Goal: Task Accomplishment & Management: Use online tool/utility

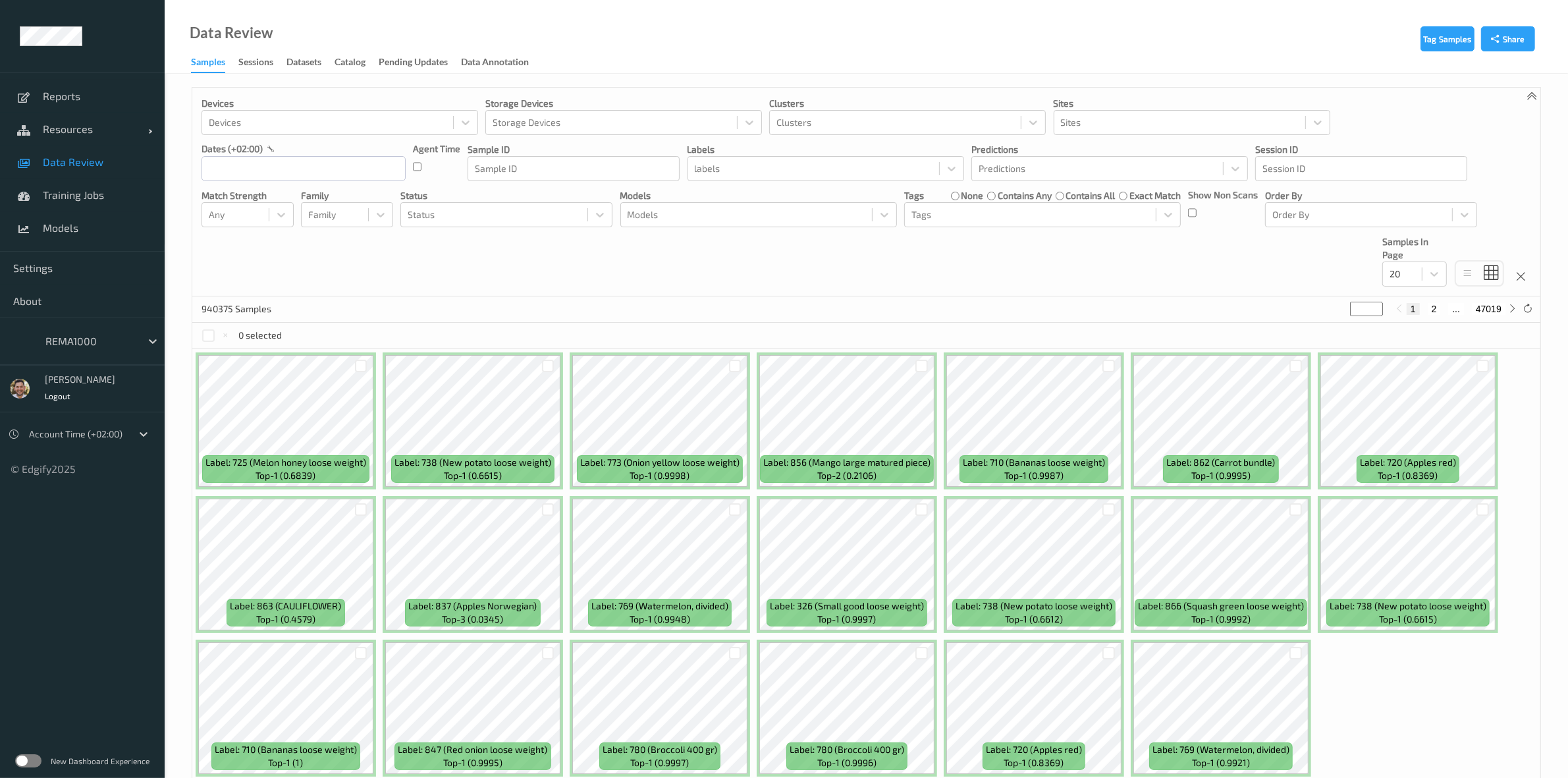
click at [84, 628] on ul "Reports Resources Devices Clusters Sites Data Review Training Jobs Models Setti…" at bounding box center [82, 389] width 165 height 778
click at [96, 324] on div "REMA1000" at bounding box center [82, 341] width 165 height 47
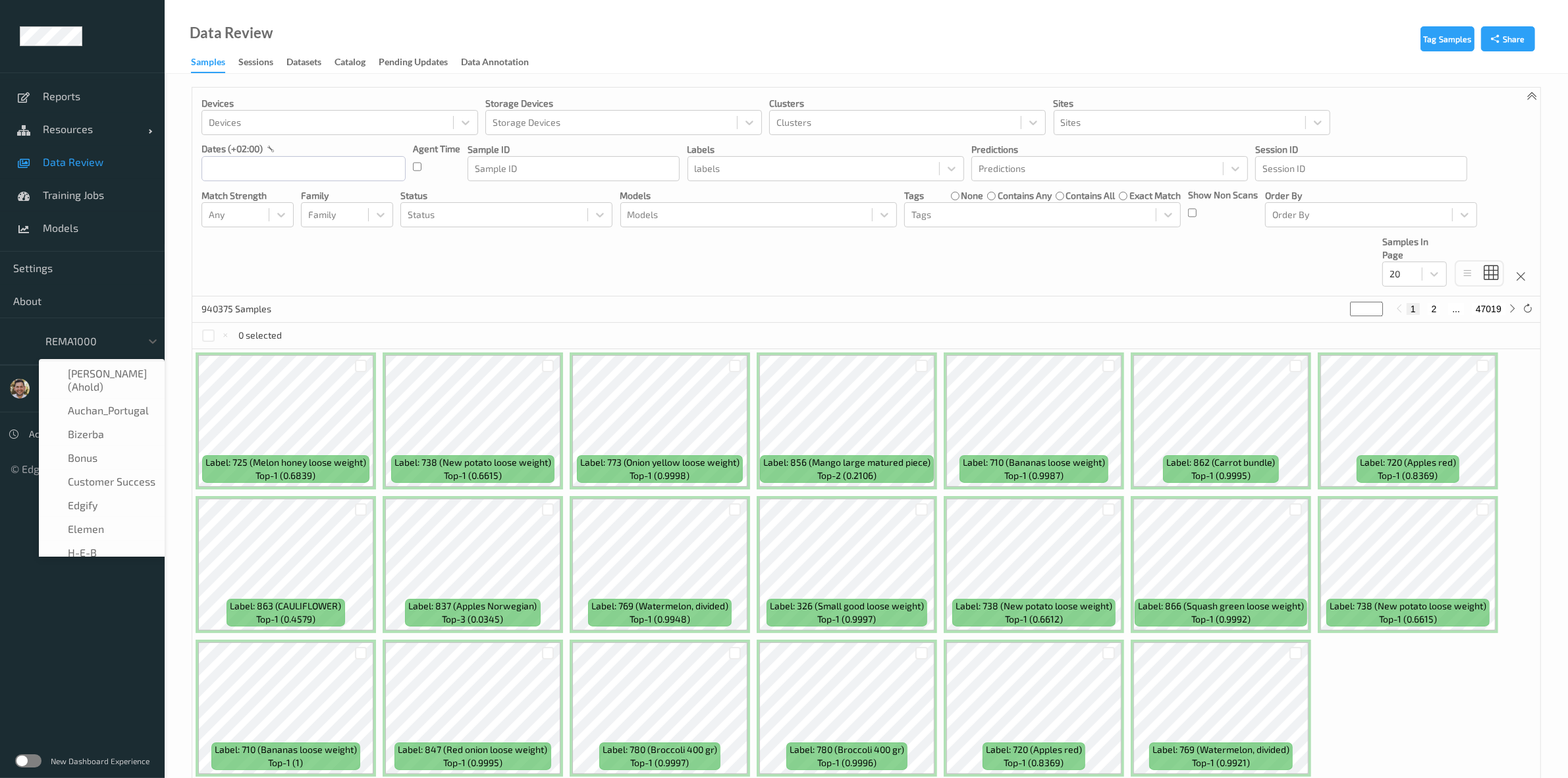
click at [83, 342] on div at bounding box center [90, 342] width 89 height 16
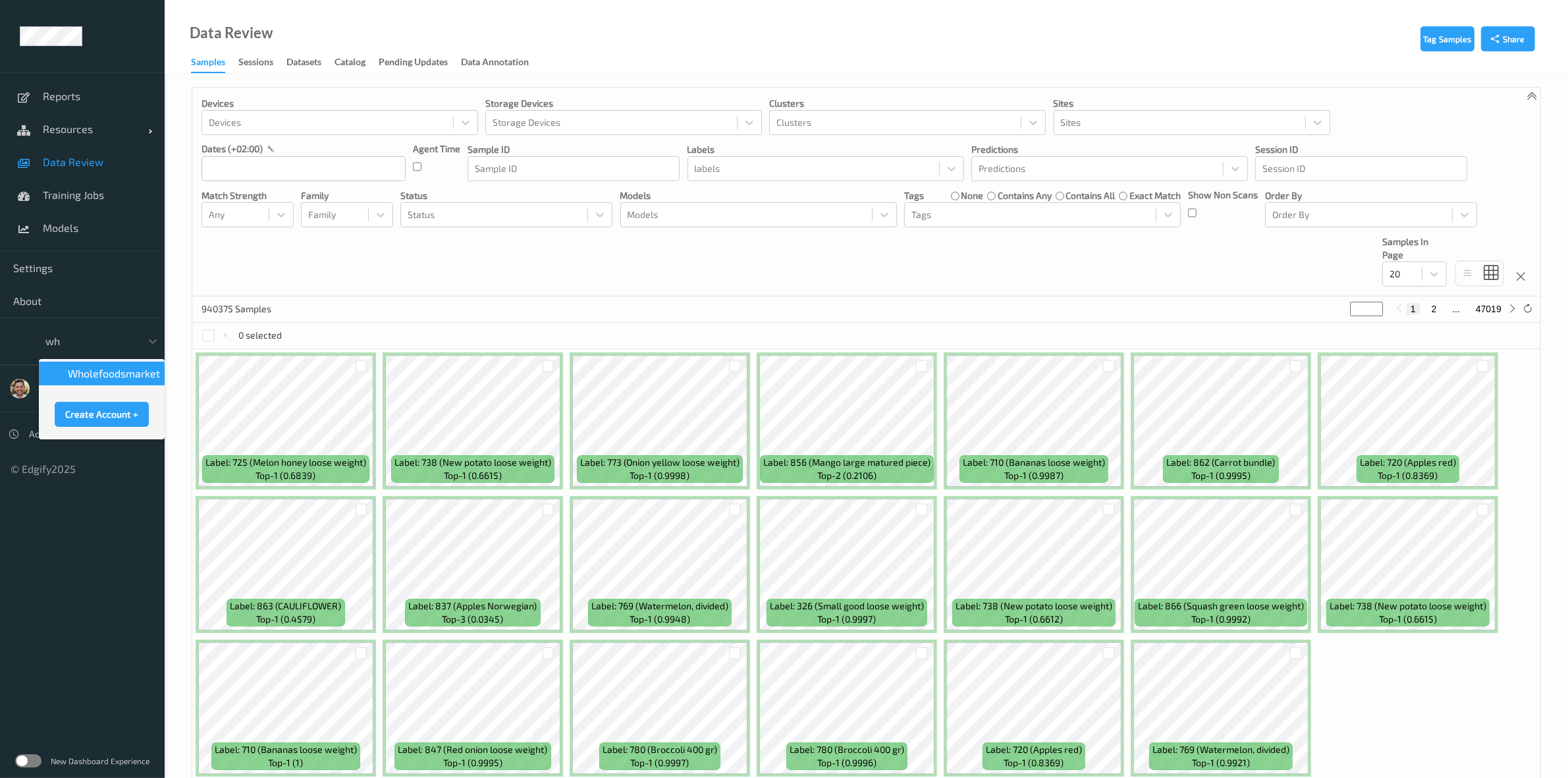
type input "who"
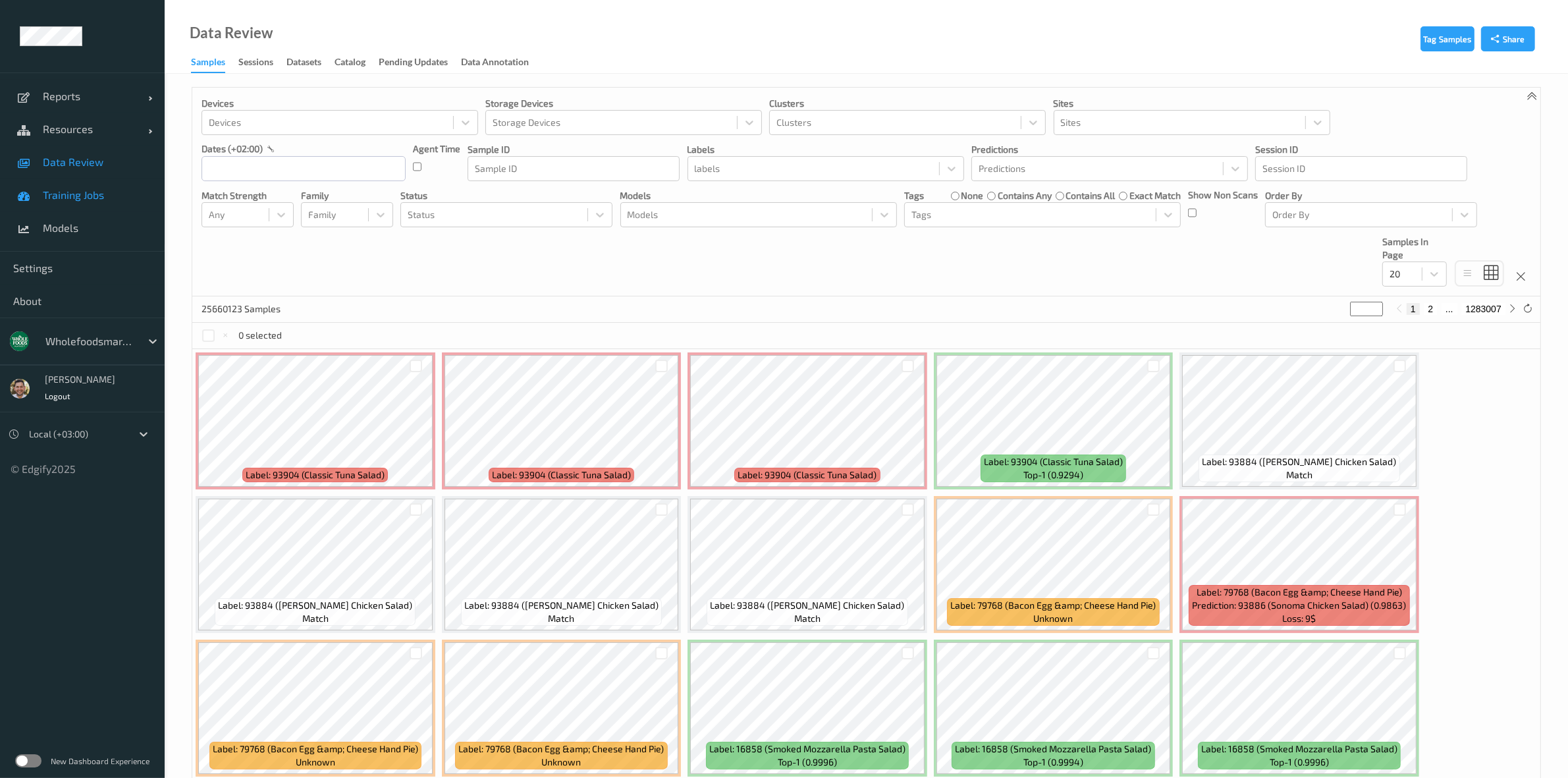
click at [76, 204] on link "Training Jobs" at bounding box center [82, 194] width 165 height 33
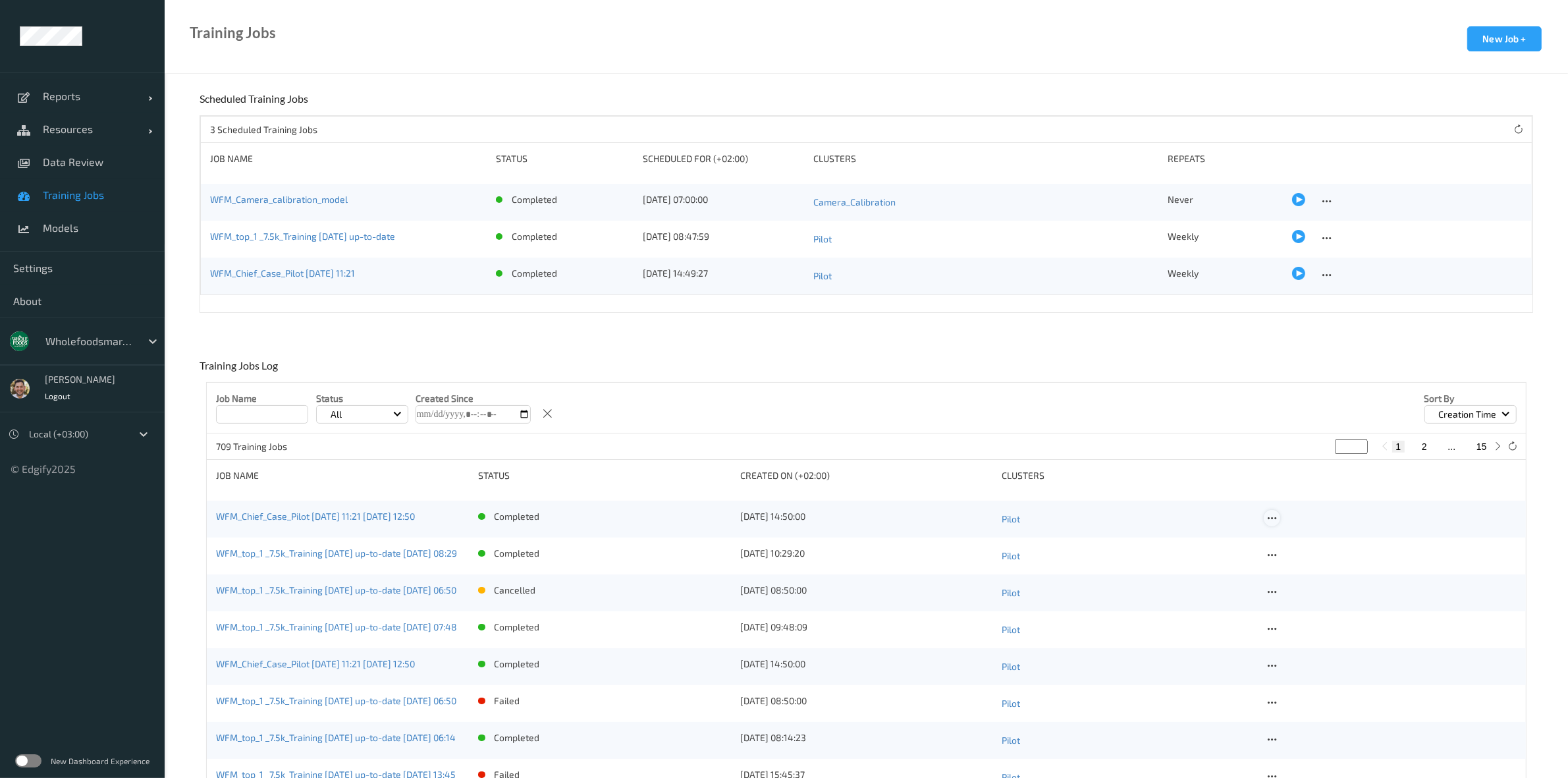
click at [1269, 521] on icon at bounding box center [1272, 518] width 11 height 12
click at [1309, 542] on div "View Config" at bounding box center [1308, 539] width 42 height 13
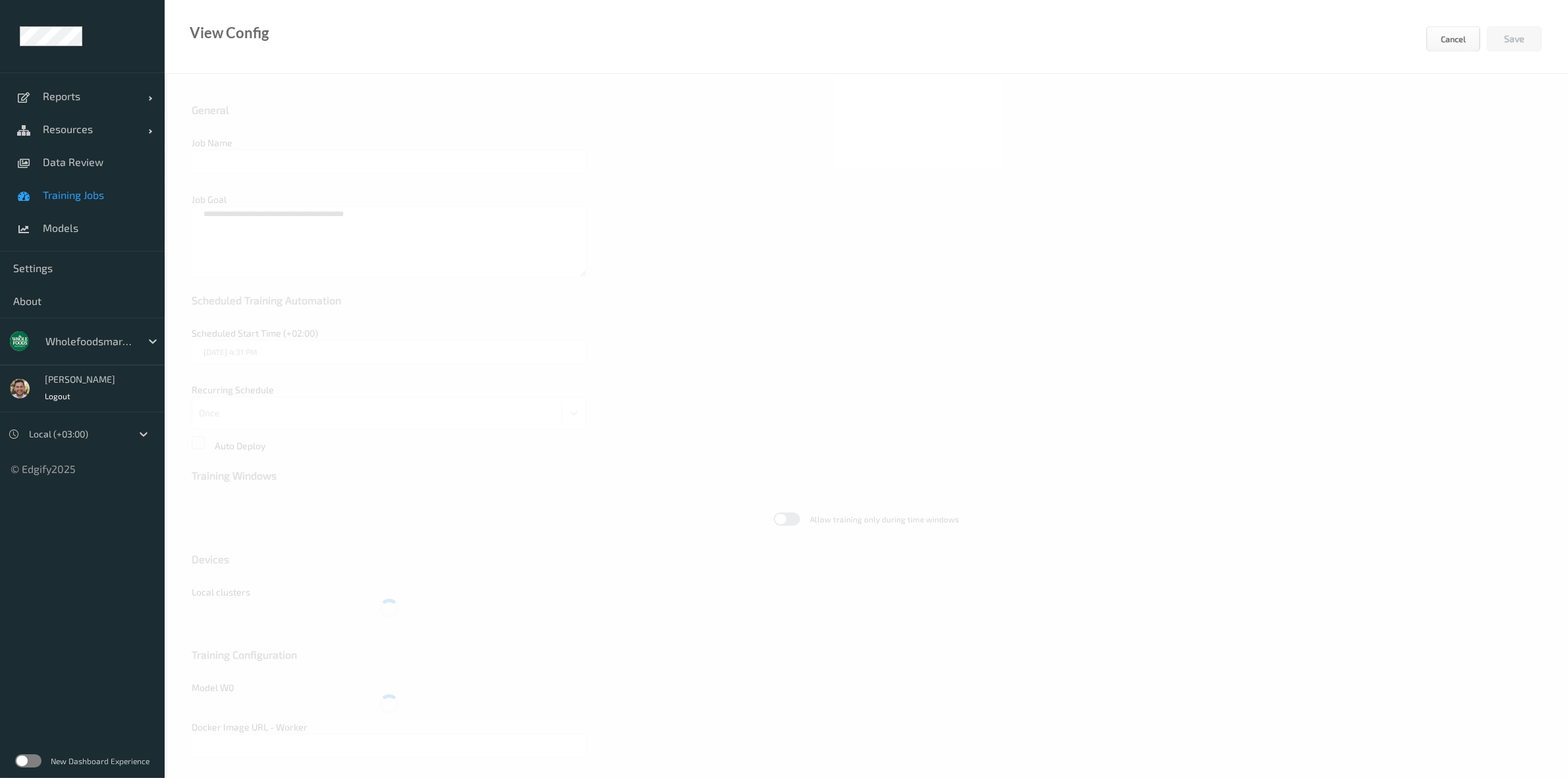
type input "WFM_Chief_Case_Pilot 2025-06-24 11:21 2025-08-12 12:50"
type input "edgify/edgify-worker-cuda:2.5.20"
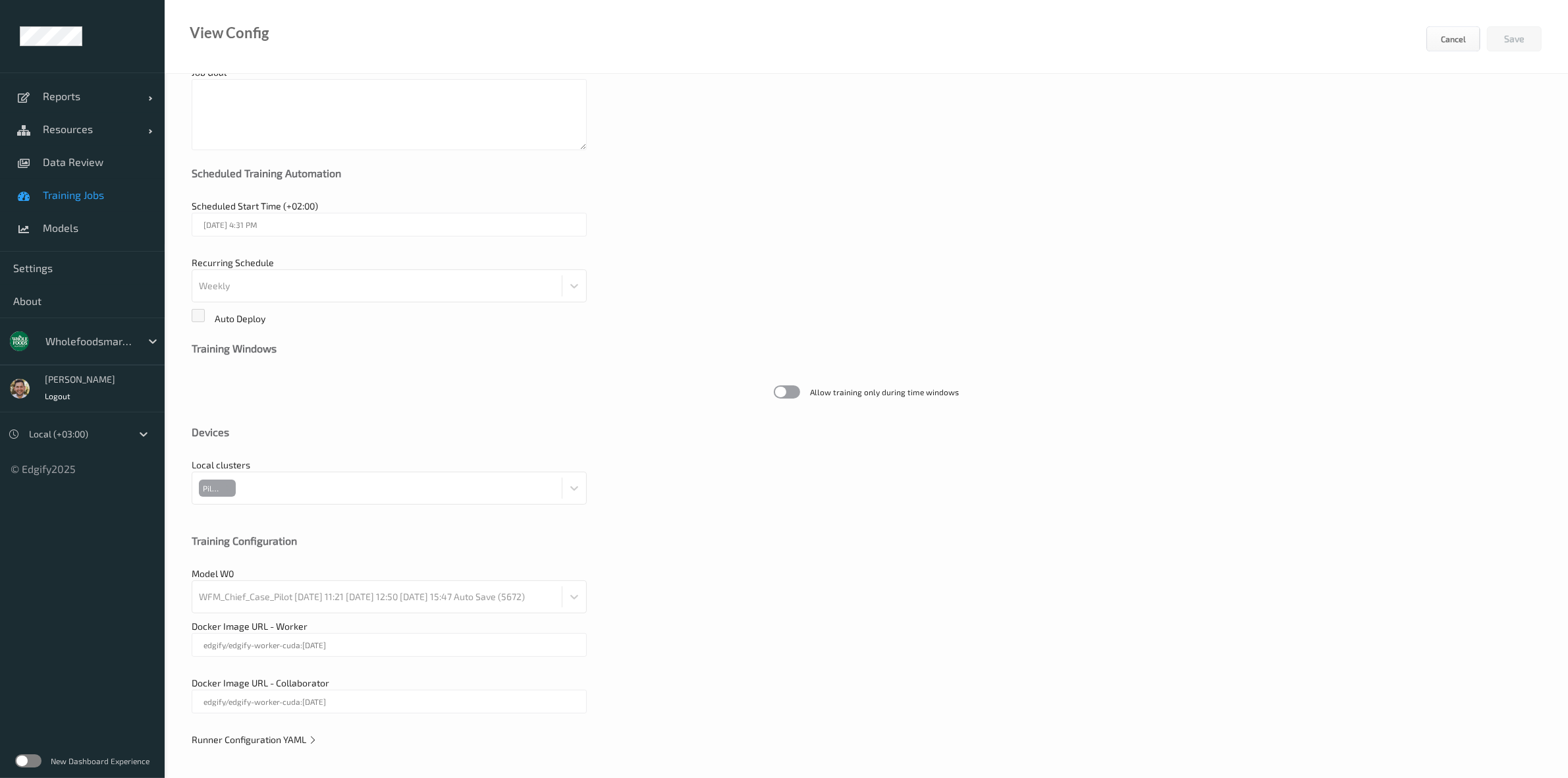
scroll to position [129, 0]
click at [244, 739] on span "Runner Configuration YAML" at bounding box center [255, 738] width 126 height 11
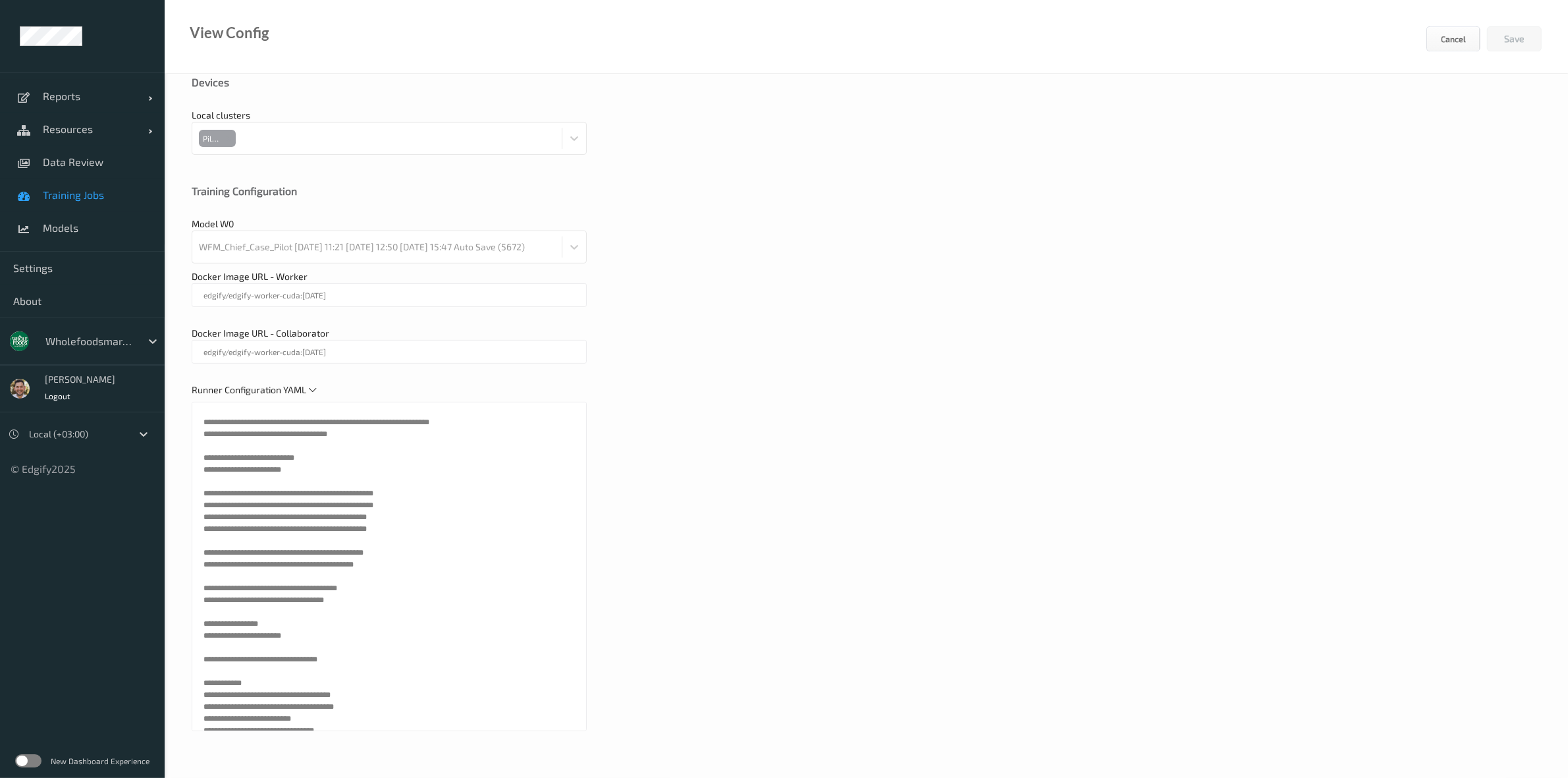
scroll to position [165, 0]
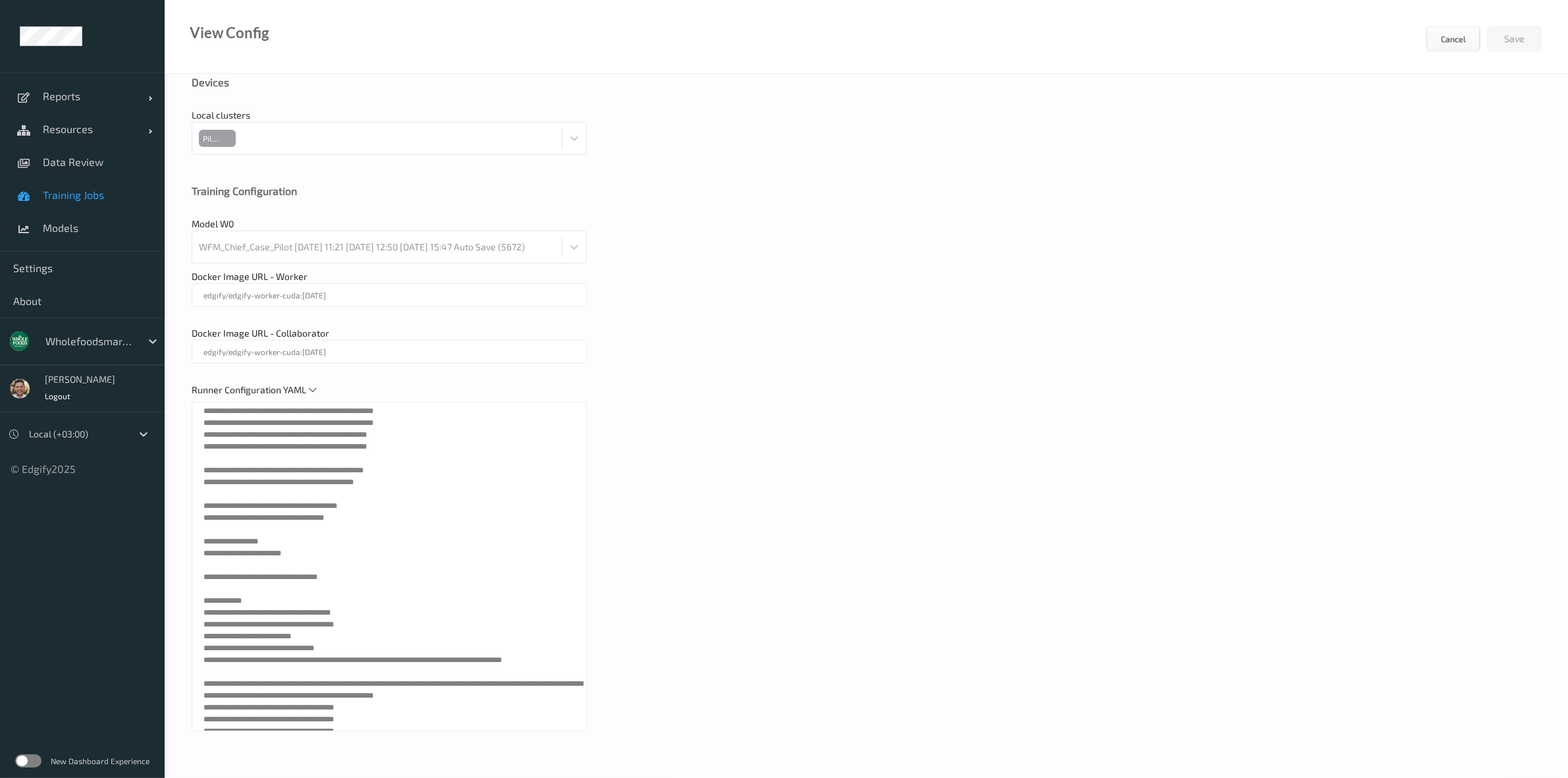
click at [169, 471] on div "General Job Name WFM_Chief_Case_Pilot 2025-06-24 11:21 2025-08-12 12:50 Job Goa…" at bounding box center [866, 187] width 1403 height 1181
